Goal: Task Accomplishment & Management: Use online tool/utility

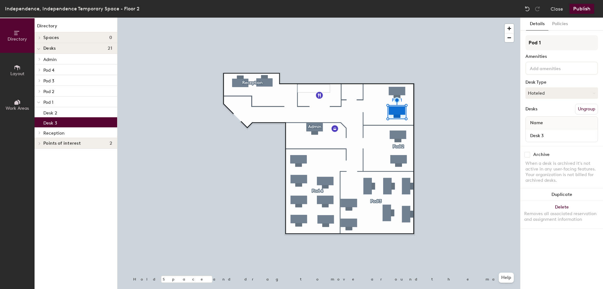
click at [398, 18] on div at bounding box center [318, 18] width 403 height 0
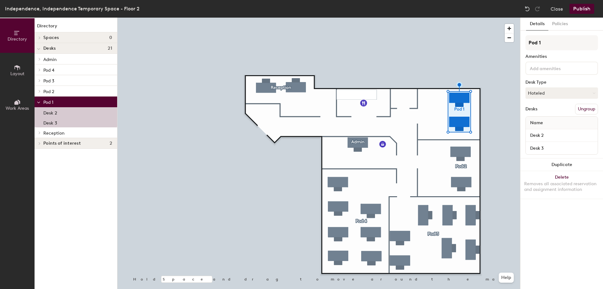
click at [62, 110] on div "Desk 2" at bounding box center [76, 112] width 83 height 10
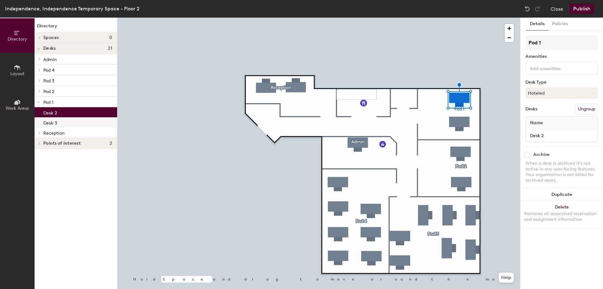
click at [59, 122] on div "Desk 3" at bounding box center [76, 122] width 83 height 10
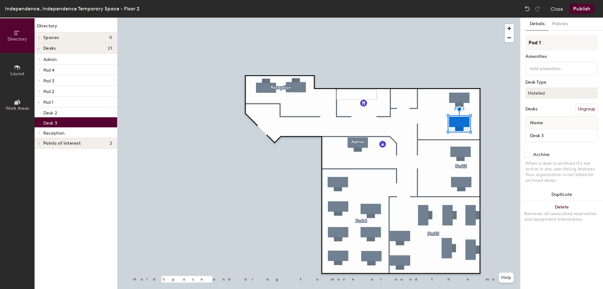
drag, startPoint x: 69, startPoint y: 134, endPoint x: 70, endPoint y: 145, distance: 11.7
click at [69, 134] on p "Reception" at bounding box center [77, 132] width 69 height 8
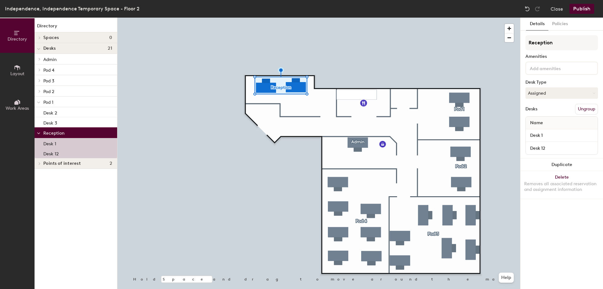
click at [21, 71] on button "Layout" at bounding box center [17, 70] width 35 height 35
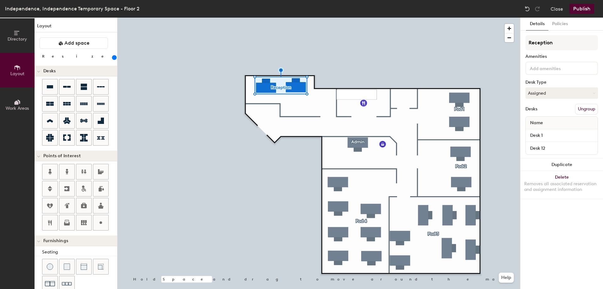
click at [21, 101] on button "Work Areas" at bounding box center [17, 104] width 35 height 35
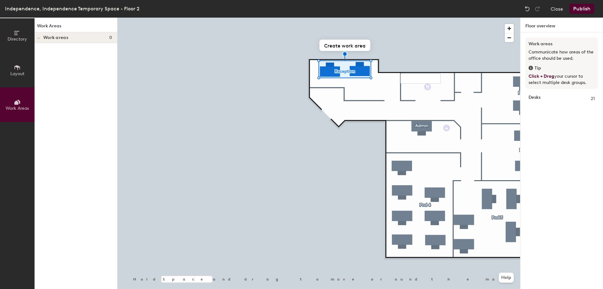
click at [15, 34] on icon at bounding box center [17, 33] width 7 height 7
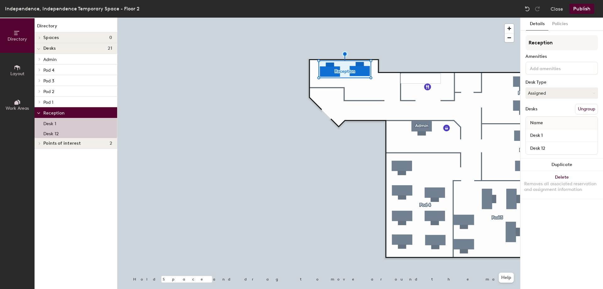
drag, startPoint x: 73, startPoint y: 36, endPoint x: 75, endPoint y: 42, distance: 5.8
click at [71, 36] on h4 "Spaces 0" at bounding box center [77, 37] width 69 height 5
click at [40, 46] on span at bounding box center [38, 48] width 3 height 5
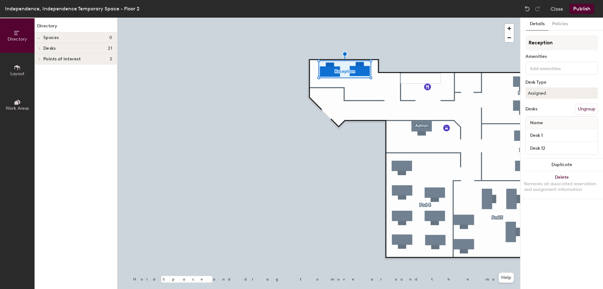
click at [39, 47] on icon at bounding box center [39, 48] width 3 height 3
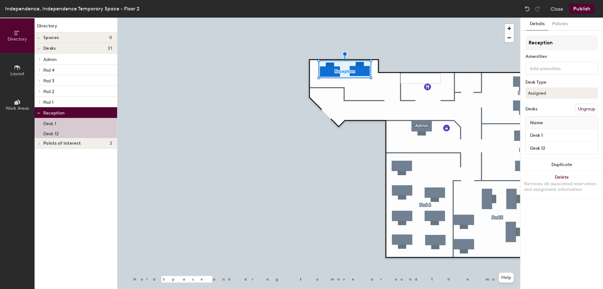
click at [41, 58] on span at bounding box center [38, 58] width 5 height 3
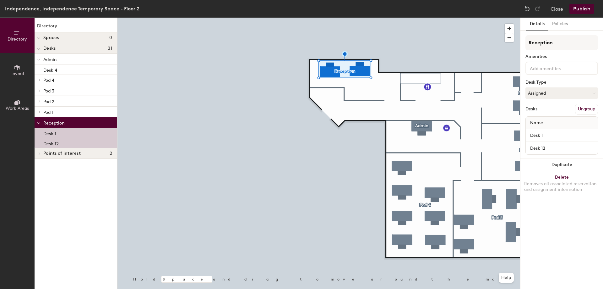
click at [38, 79] on icon at bounding box center [39, 79] width 3 height 3
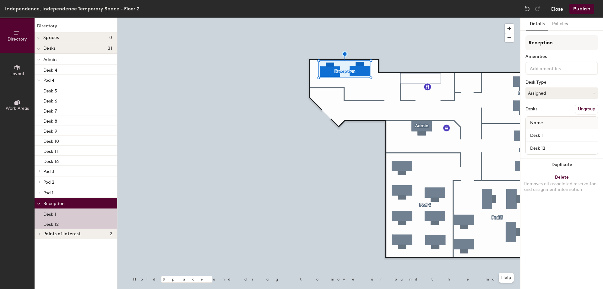
click at [557, 8] on button "Close" at bounding box center [556, 9] width 13 height 10
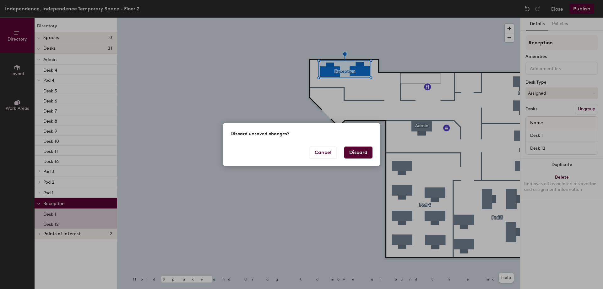
click at [368, 150] on button "Discard" at bounding box center [358, 152] width 28 height 12
